Goal: Entertainment & Leisure: Consume media (video, audio)

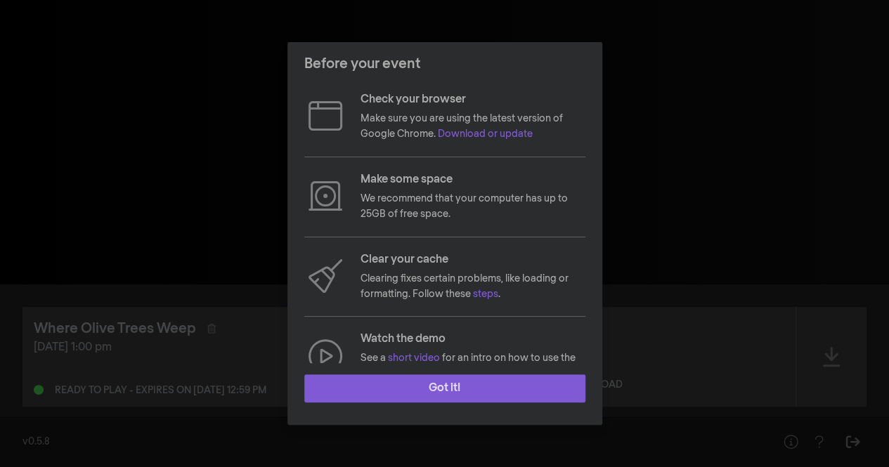
click at [457, 388] on button "Got it!" at bounding box center [444, 389] width 281 height 28
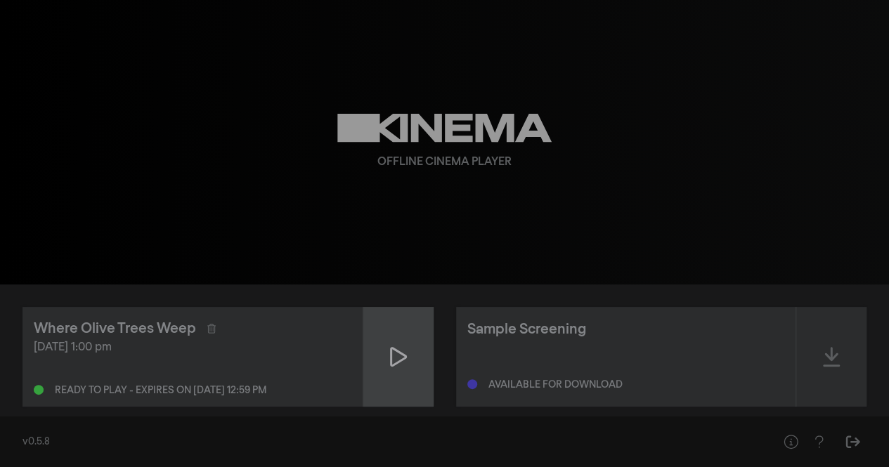
click at [395, 353] on icon at bounding box center [398, 357] width 17 height 22
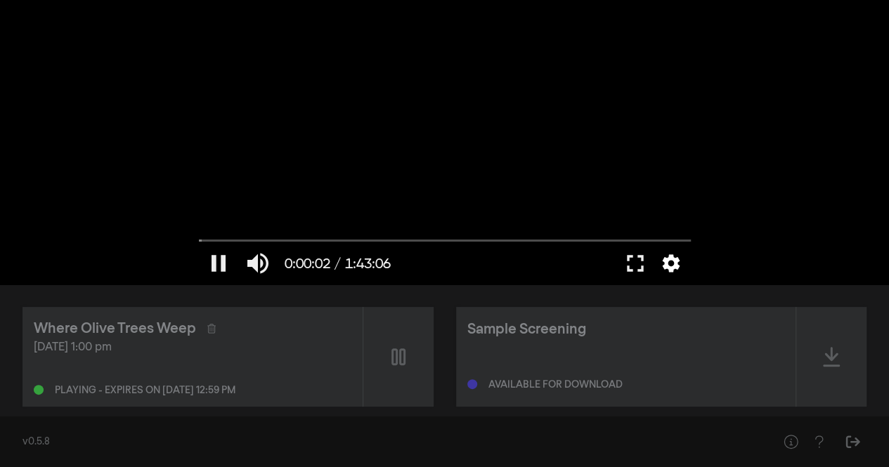
click at [667, 261] on button "settings" at bounding box center [671, 263] width 32 height 42
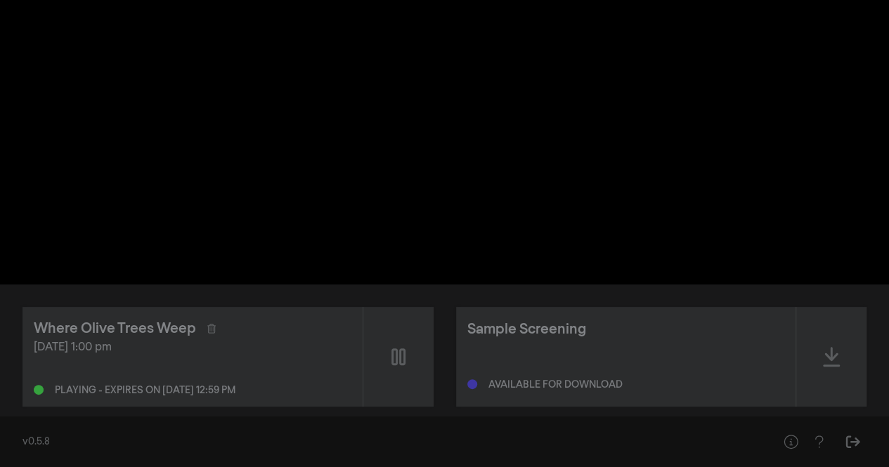
click at [744, 223] on div "pause 0:00:07 / 1:43:06 volume_up fullscreen settings closed_caption Captions O…" at bounding box center [444, 142] width 889 height 285
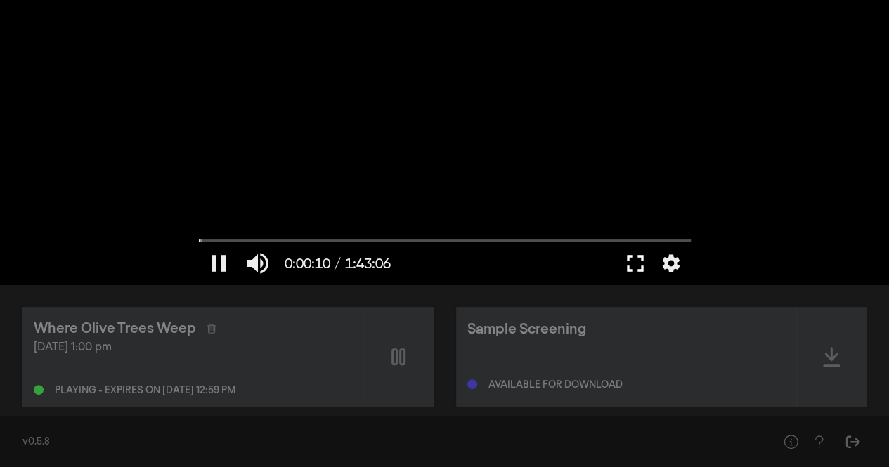
click at [632, 256] on button "fullscreen" at bounding box center [635, 263] width 39 height 42
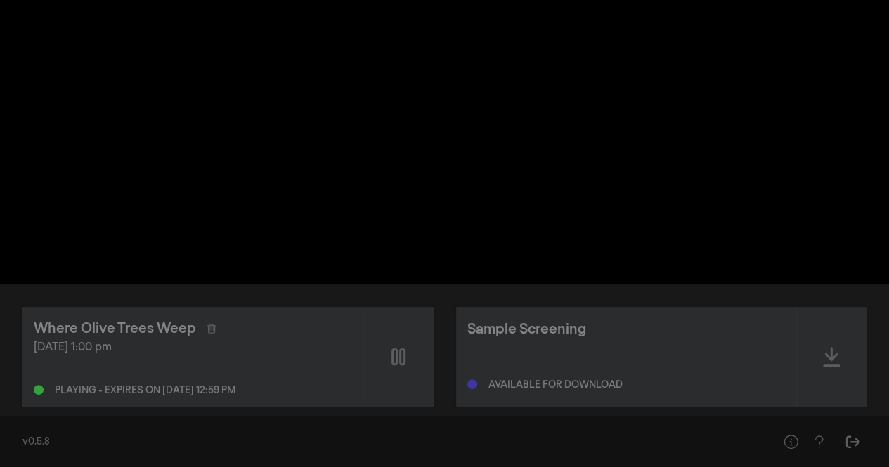
drag, startPoint x: 205, startPoint y: 235, endPoint x: 191, endPoint y: 235, distance: 14.1
click at [192, 235] on div at bounding box center [445, 142] width 506 height 285
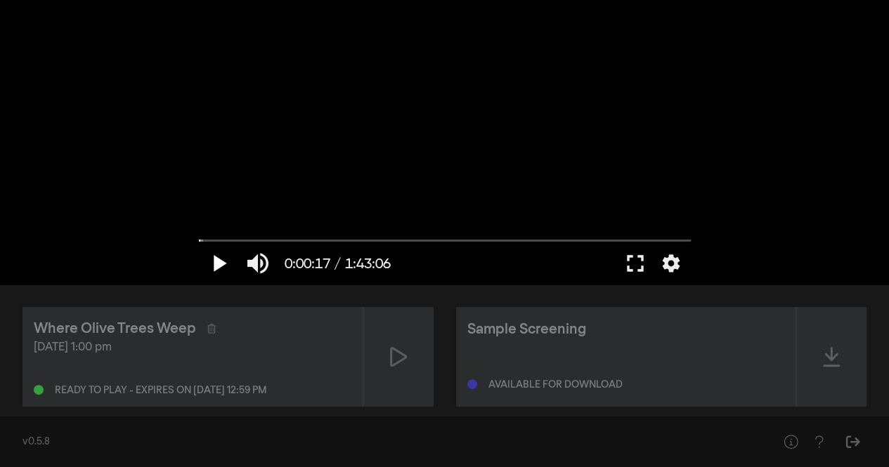
click at [209, 266] on button "play_arrow" at bounding box center [218, 263] width 39 height 42
drag, startPoint x: 199, startPoint y: 237, endPoint x: 178, endPoint y: 237, distance: 20.4
click at [199, 237] on input "Seek" at bounding box center [445, 241] width 492 height 8
click at [205, 249] on button "pause" at bounding box center [218, 263] width 39 height 42
type input "2.46602"
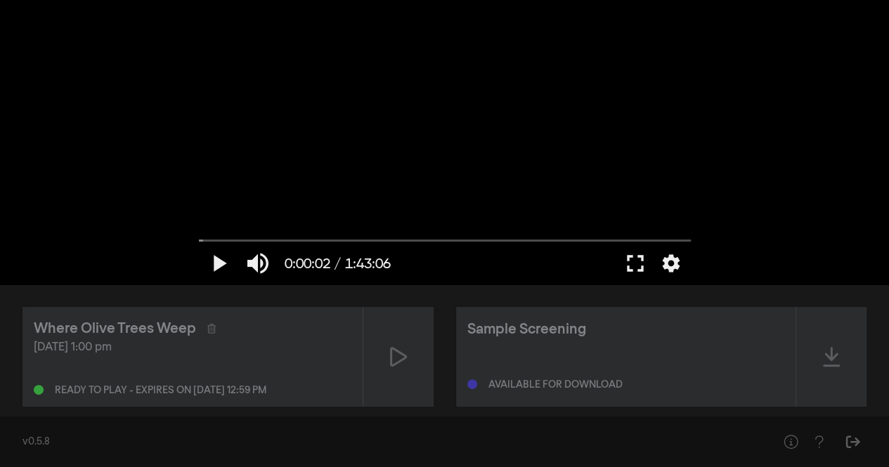
drag, startPoint x: 197, startPoint y: 234, endPoint x: 177, endPoint y: 233, distance: 20.4
click at [177, 233] on div "play_arrow 0:00:02 / 1:43:06 volume_up fullscreen settings closed_caption Capti…" at bounding box center [444, 142] width 889 height 285
